Goal: Book appointment/travel/reservation

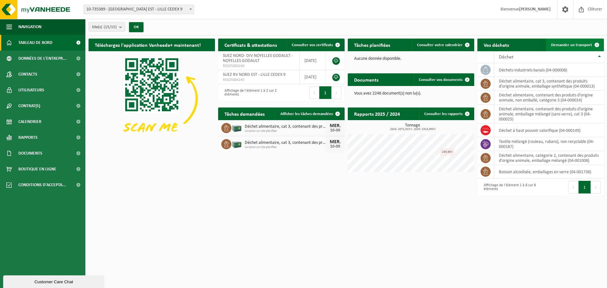
click at [551, 43] on link "Demander un transport" at bounding box center [574, 45] width 57 height 13
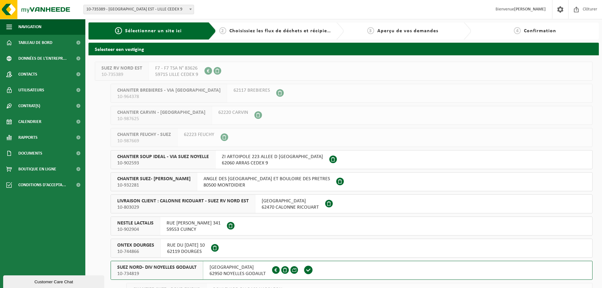
scroll to position [126, 0]
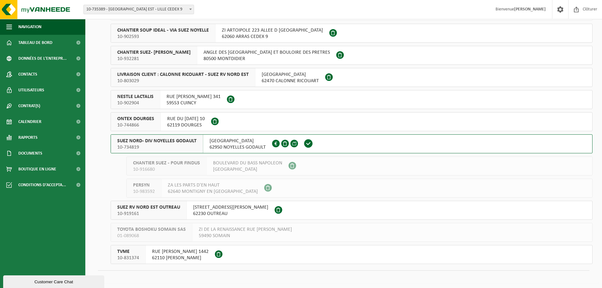
click at [192, 147] on span "10-734819" at bounding box center [156, 147] width 79 height 6
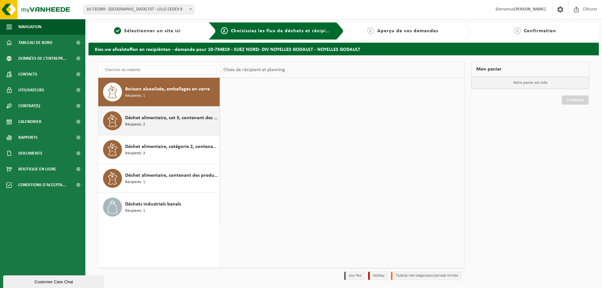
click at [136, 110] on div "Déchet alimentaire, cat 3, contenant des produits d'origine animale, emballage …" at bounding box center [159, 121] width 122 height 28
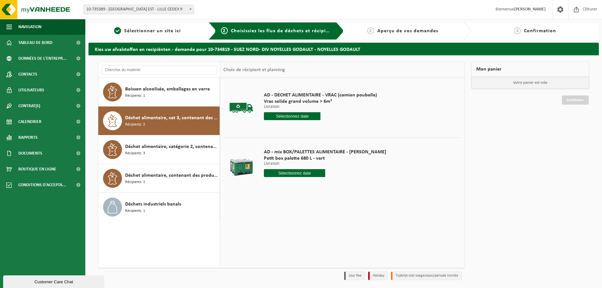
drag, startPoint x: 277, startPoint y: 173, endPoint x: 283, endPoint y: 175, distance: 6.6
click at [278, 173] on input "text" at bounding box center [294, 173] width 61 height 8
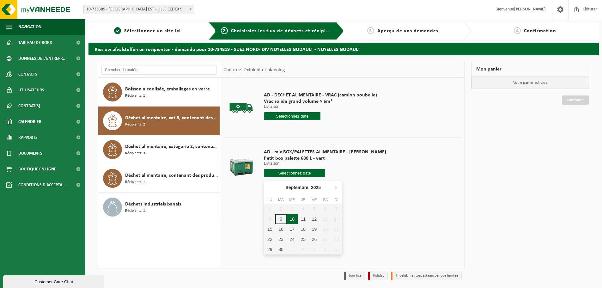
click at [294, 215] on div "10" at bounding box center [292, 219] width 11 height 10
type input "à partir de [DATE]"
type input "2025-09-10"
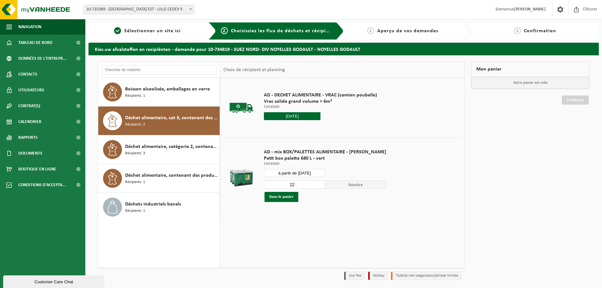
drag, startPoint x: 298, startPoint y: 185, endPoint x: 270, endPoint y: 184, distance: 28.2
click at [270, 184] on input "22" at bounding box center [294, 185] width 61 height 8
type input "1"
click at [294, 197] on button "Dans le panier" at bounding box center [282, 197] width 34 height 10
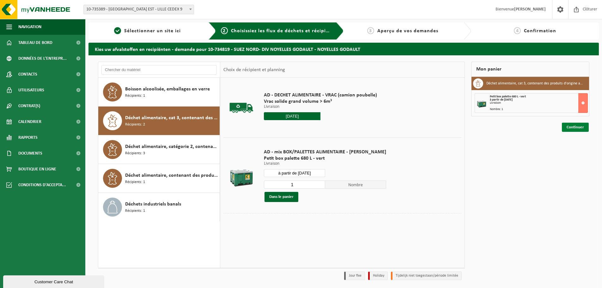
click at [582, 131] on link "Continuer" at bounding box center [575, 127] width 27 height 9
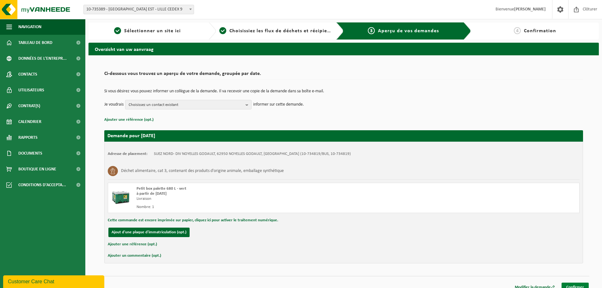
click at [574, 288] on link "Confirmer" at bounding box center [575, 287] width 27 height 9
